Goal: Task Accomplishment & Management: Use online tool/utility

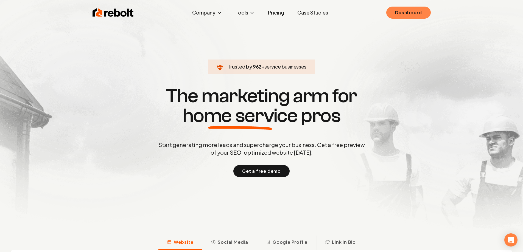
click at [410, 10] on link "Dashboard" at bounding box center [408, 13] width 44 height 12
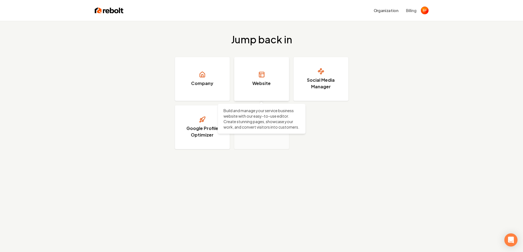
click at [244, 88] on link "Website" at bounding box center [261, 79] width 55 height 44
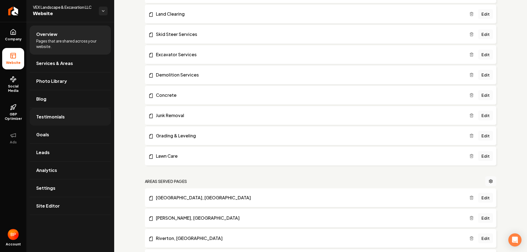
scroll to position [467, 0]
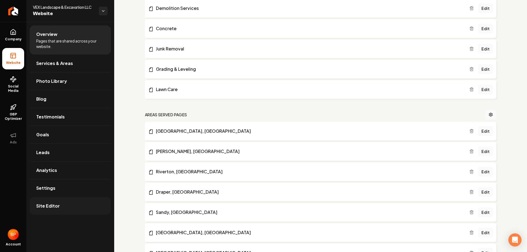
click at [43, 209] on span "Site Editor" at bounding box center [48, 206] width 24 height 7
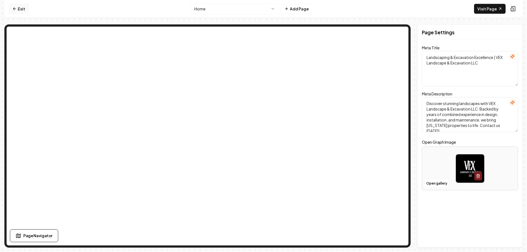
click at [17, 7] on link "Exit" at bounding box center [19, 9] width 20 height 10
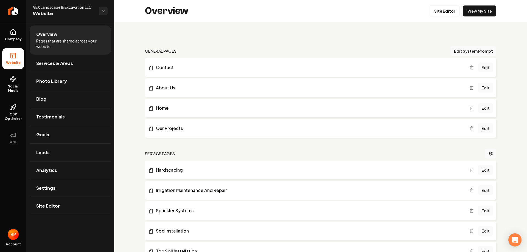
click at [0, 35] on ul "Company Website Social Media GBP Optimizer Ads" at bounding box center [13, 86] width 26 height 129
click at [6, 34] on link "Company" at bounding box center [13, 34] width 22 height 21
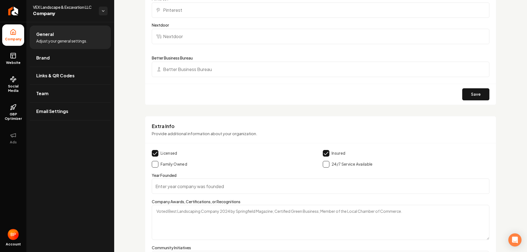
scroll to position [789, 0]
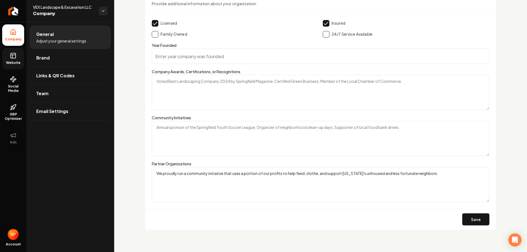
click at [19, 63] on span "Website" at bounding box center [13, 63] width 19 height 4
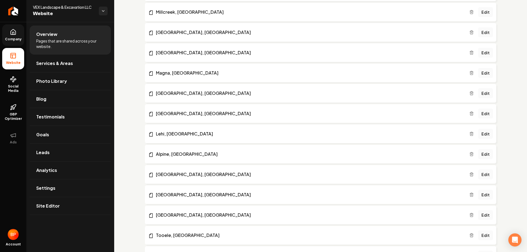
click at [101, 18] on div "VEX Landscape & Excavation LLC Website" at bounding box center [70, 11] width 88 height 22
click at [103, 11] on html "Company Website Social Media GBP Optimizer Ads Account VEX Landscape & Excavati…" at bounding box center [263, 126] width 527 height 252
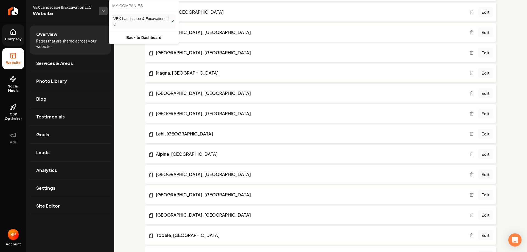
click at [103, 11] on html "Company Website Social Media GBP Optimizer Ads Account VEX Landscape & Excavati…" at bounding box center [263, 126] width 527 height 252
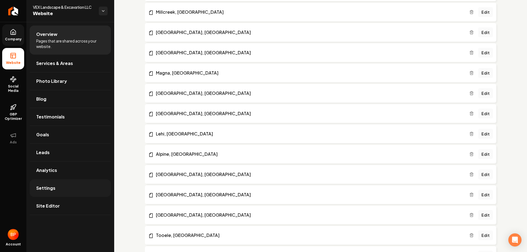
click at [66, 189] on link "Settings" at bounding box center [70, 189] width 81 height 18
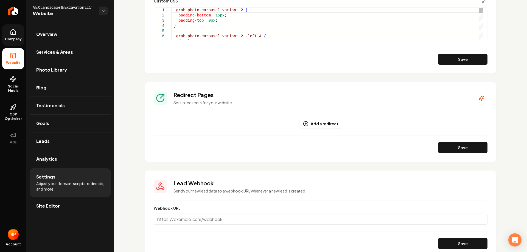
scroll to position [530, 0]
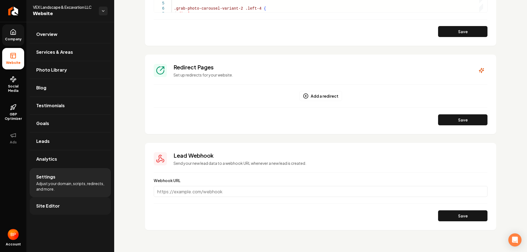
click at [66, 211] on link "Site Editor" at bounding box center [70, 206] width 81 height 18
